Goal: Find specific page/section: Find specific page/section

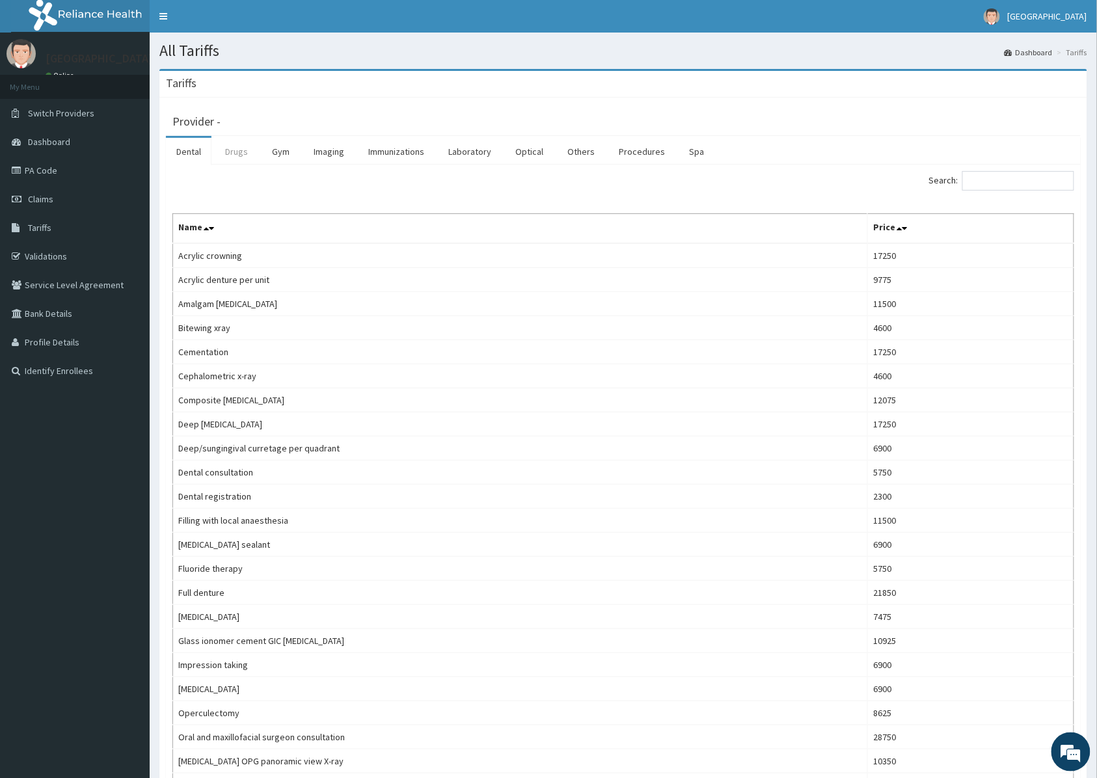
click at [247, 161] on link "Drugs" at bounding box center [237, 151] width 44 height 27
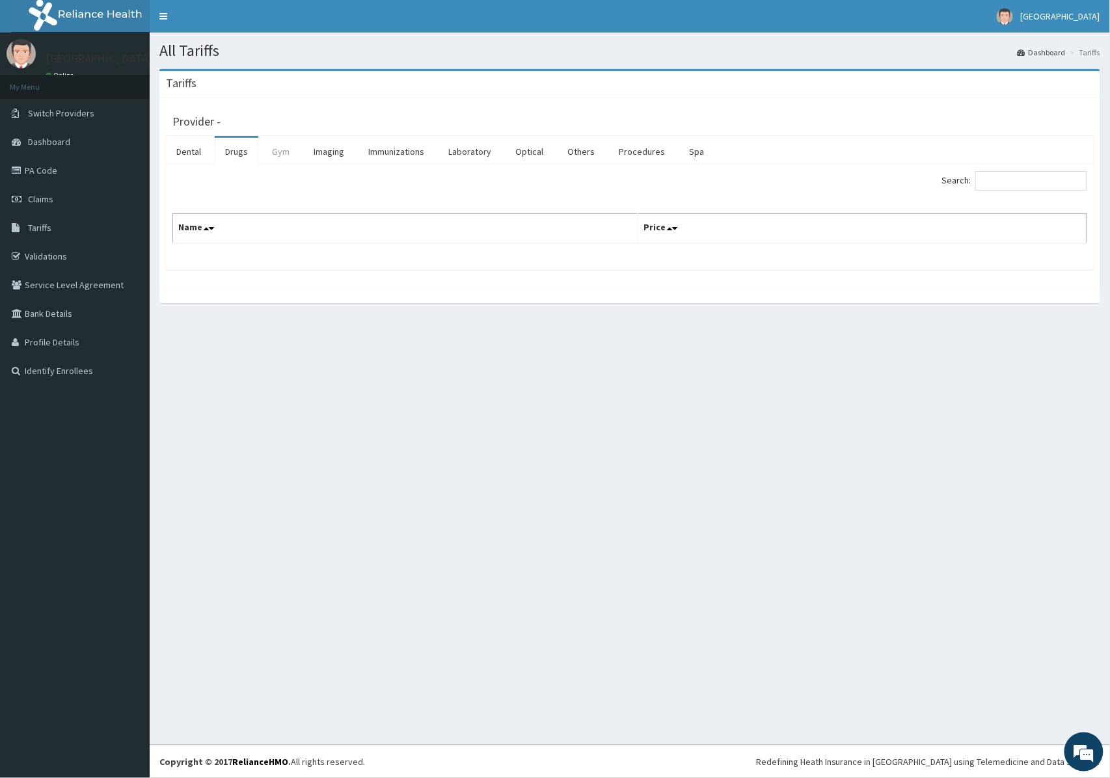
click at [277, 157] on link "Gym" at bounding box center [281, 151] width 38 height 27
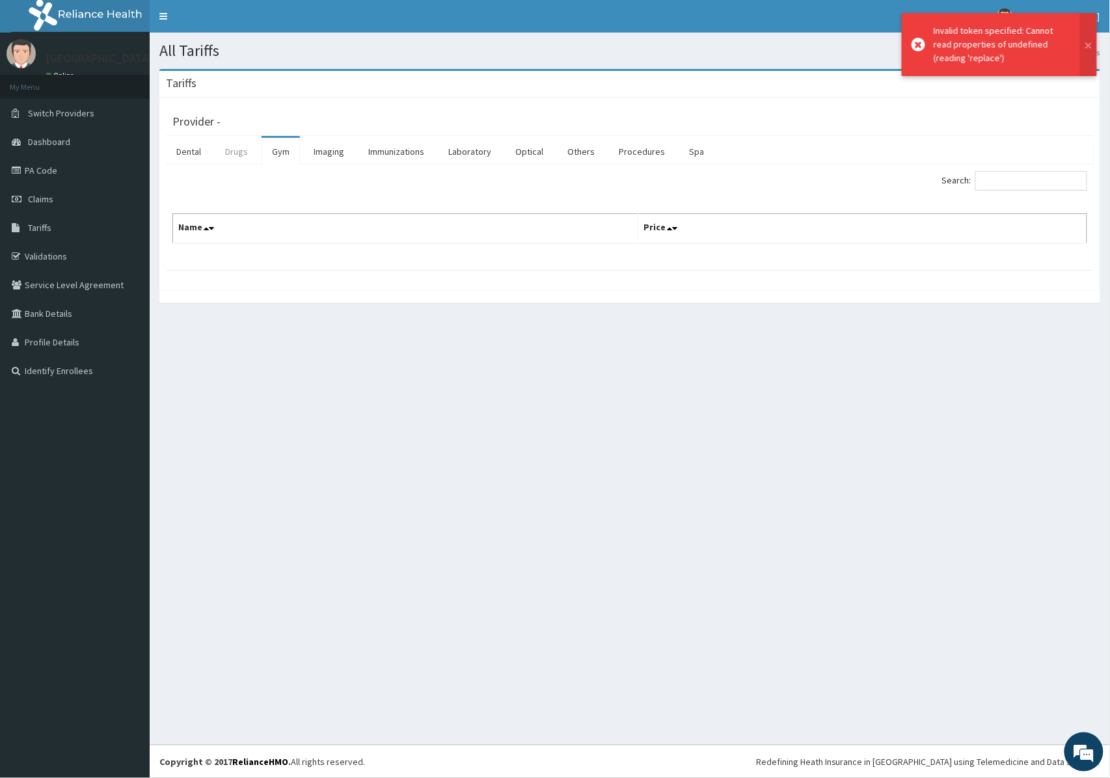
click at [240, 157] on link "Drugs" at bounding box center [237, 151] width 44 height 27
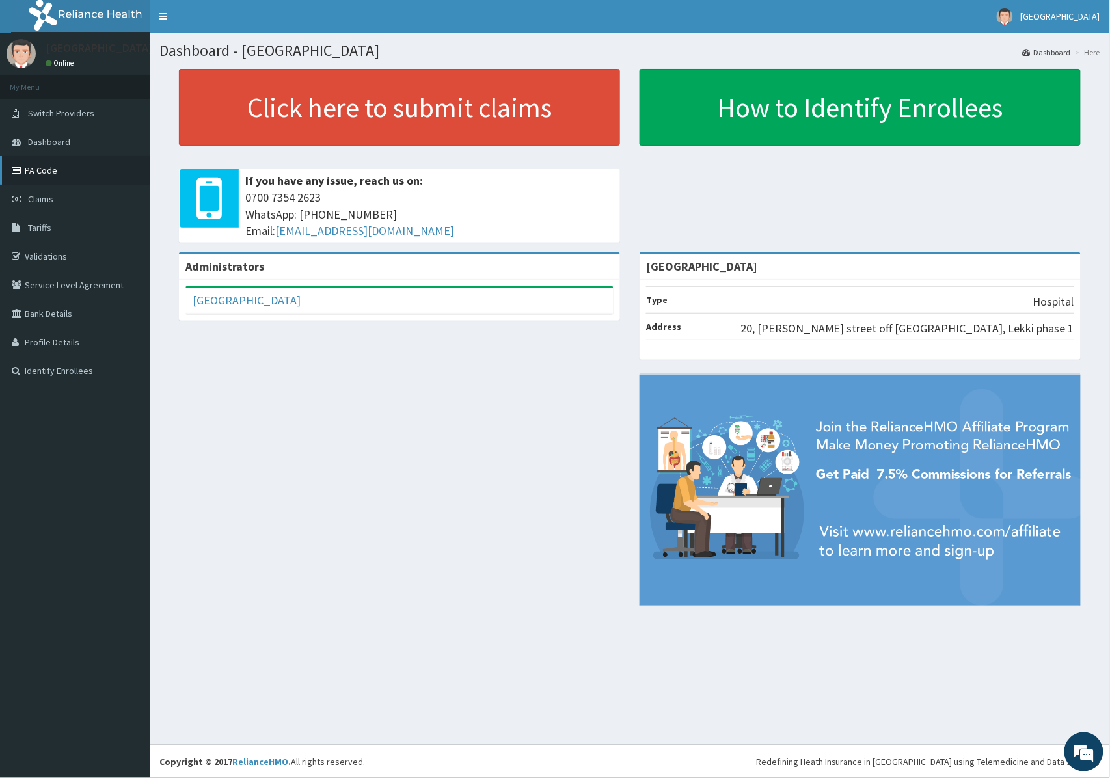
click at [38, 169] on link "PA Code" at bounding box center [75, 170] width 150 height 29
